Goal: Download file/media

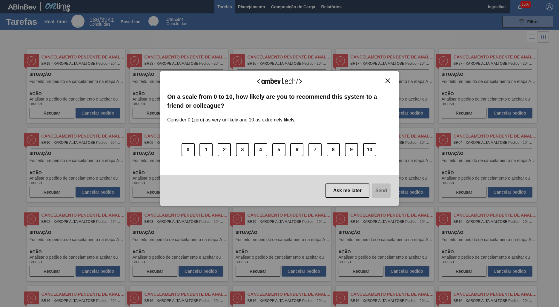
click at [388, 81] on img "Close" at bounding box center [388, 81] width 4 height 4
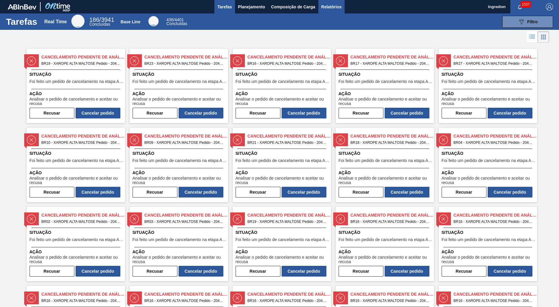
click at [331, 7] on span "Relatórios" at bounding box center [331, 6] width 20 height 7
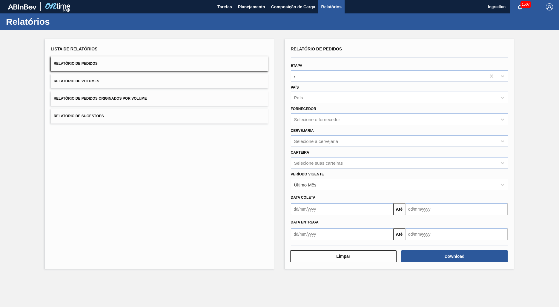
type input "Aguardando Faturamento"
type input "Xarope"
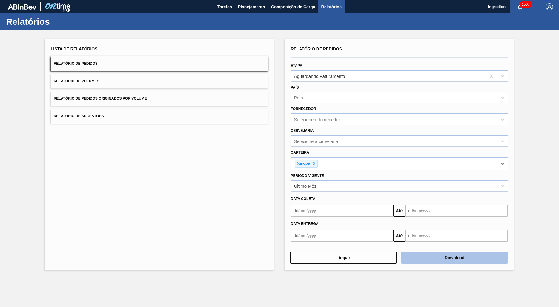
click at [454, 258] on button "Download" at bounding box center [454, 258] width 106 height 12
